Goal: Task Accomplishment & Management: Use online tool/utility

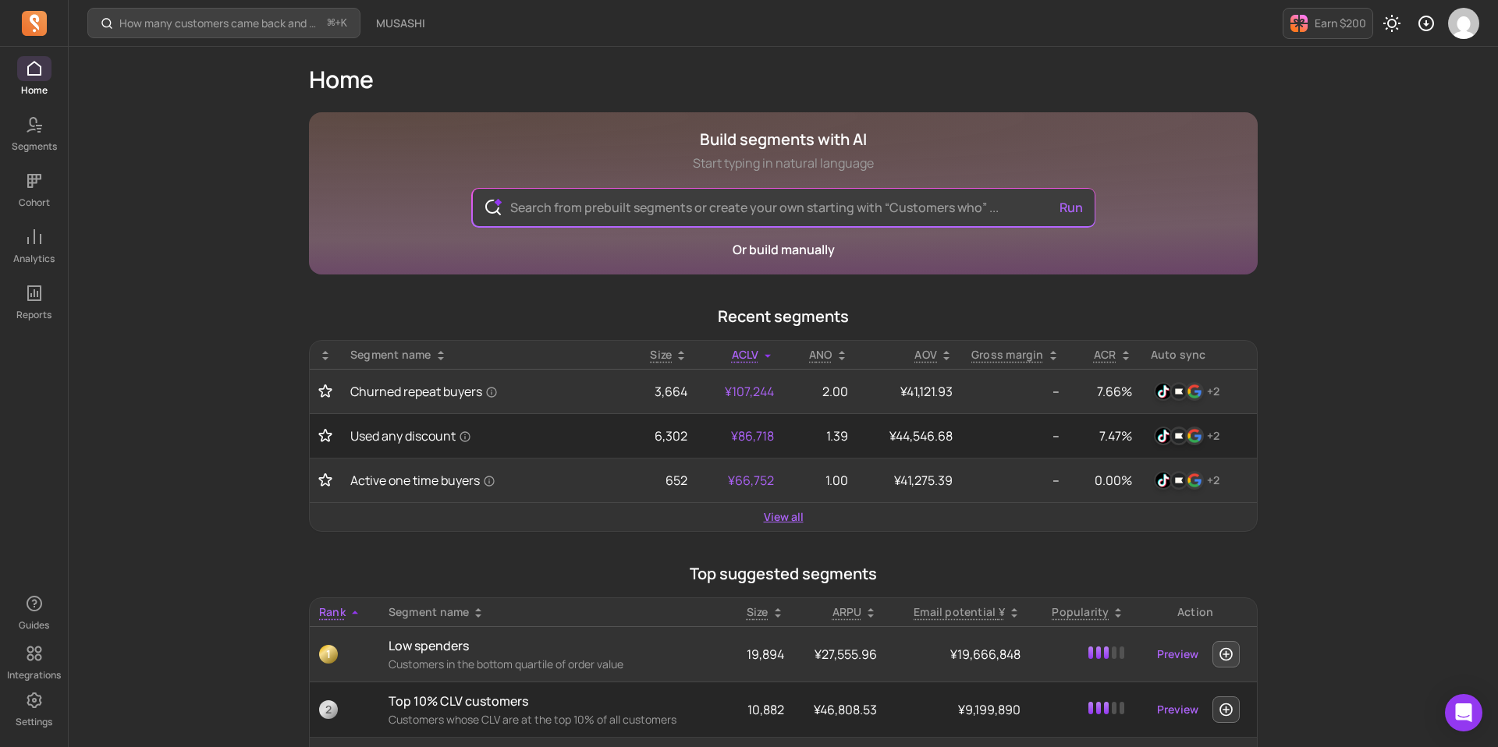
click at [791, 522] on link "View all" at bounding box center [784, 517] width 40 height 16
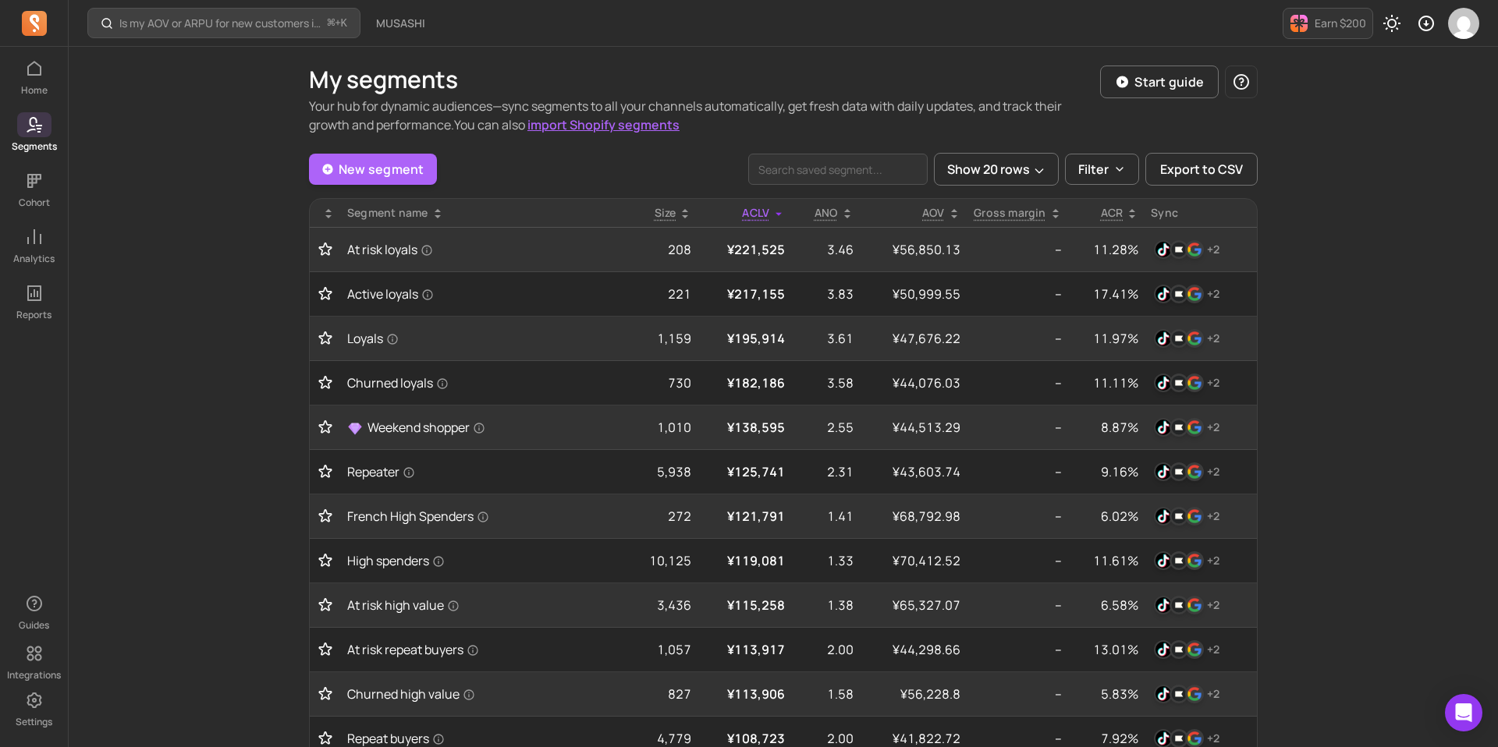
click at [1173, 188] on div "New segment Show 20 rows Filter Export to CSV Segment name Size ACLV ANO AOV Gr…" at bounding box center [783, 664] width 949 height 1022
click at [1186, 176] on span "Export to CSV" at bounding box center [1201, 169] width 83 height 19
